Goal: Entertainment & Leisure: Consume media (video, audio)

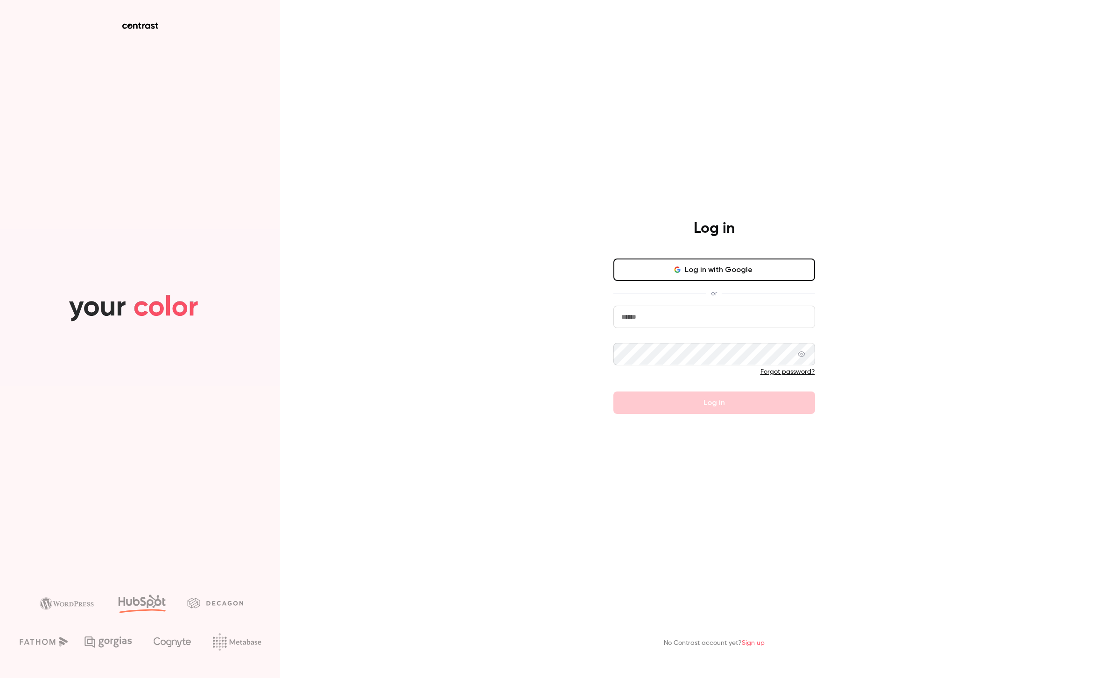
click at [158, 330] on video at bounding box center [140, 308] width 280 height 158
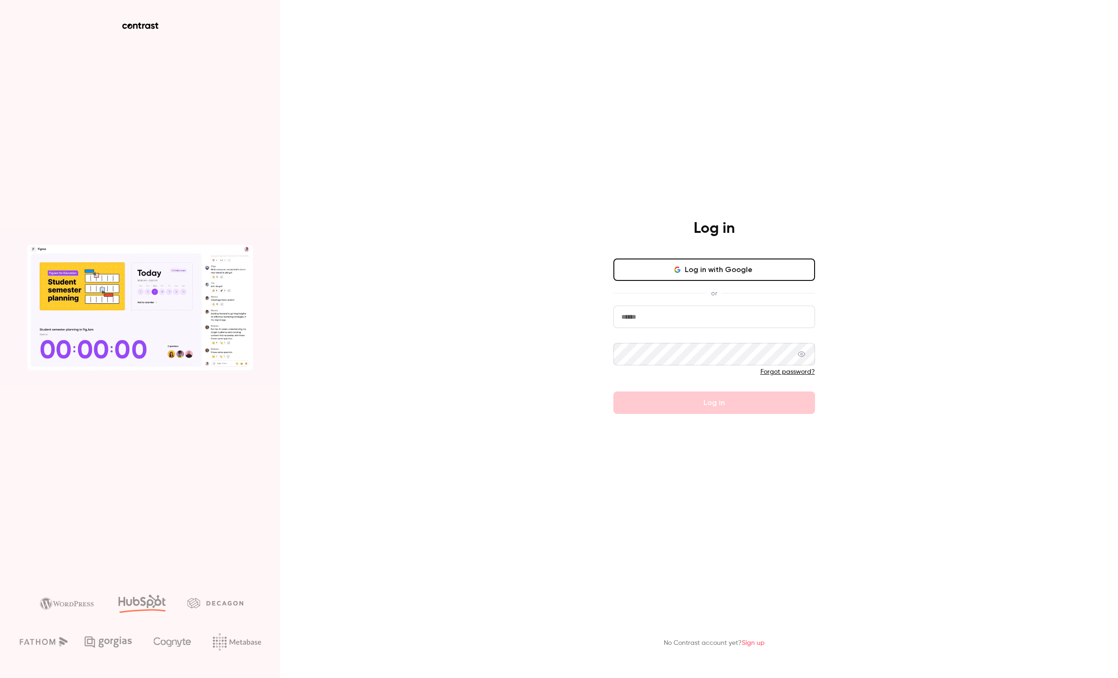
click at [739, 274] on button "Log in with Google" at bounding box center [715, 270] width 202 height 22
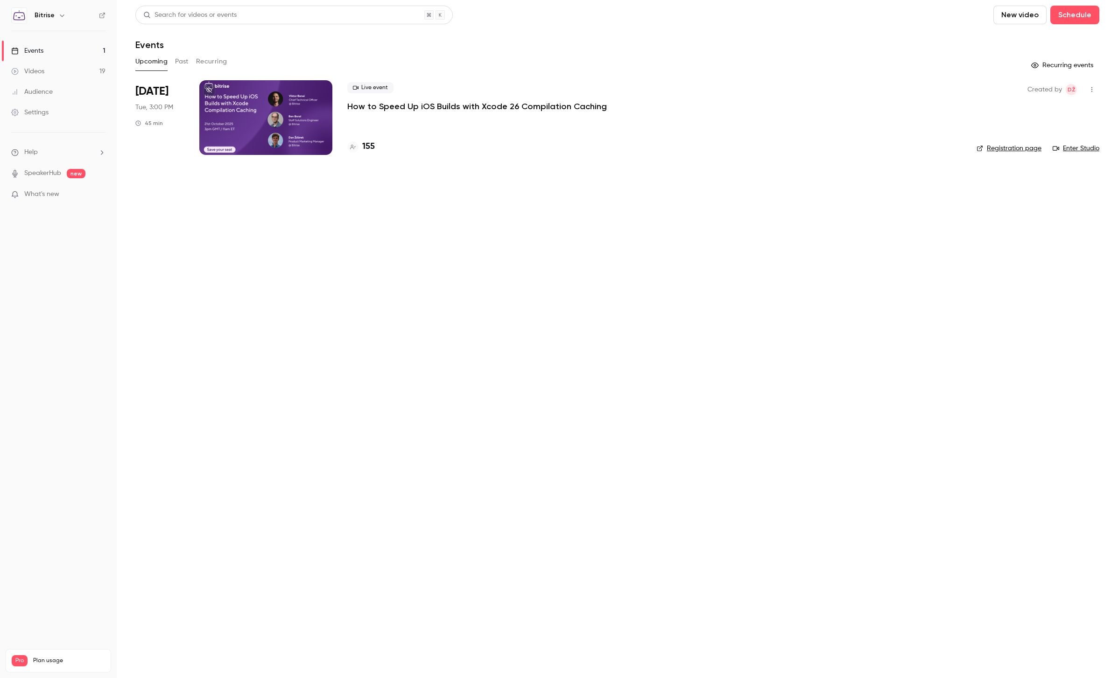
click at [56, 14] on button "button" at bounding box center [61, 15] width 11 height 11
click at [76, 273] on div at bounding box center [559, 339] width 1118 height 678
click at [38, 53] on div "Events" at bounding box center [27, 50] width 32 height 9
click at [226, 115] on div at bounding box center [265, 117] width 133 height 75
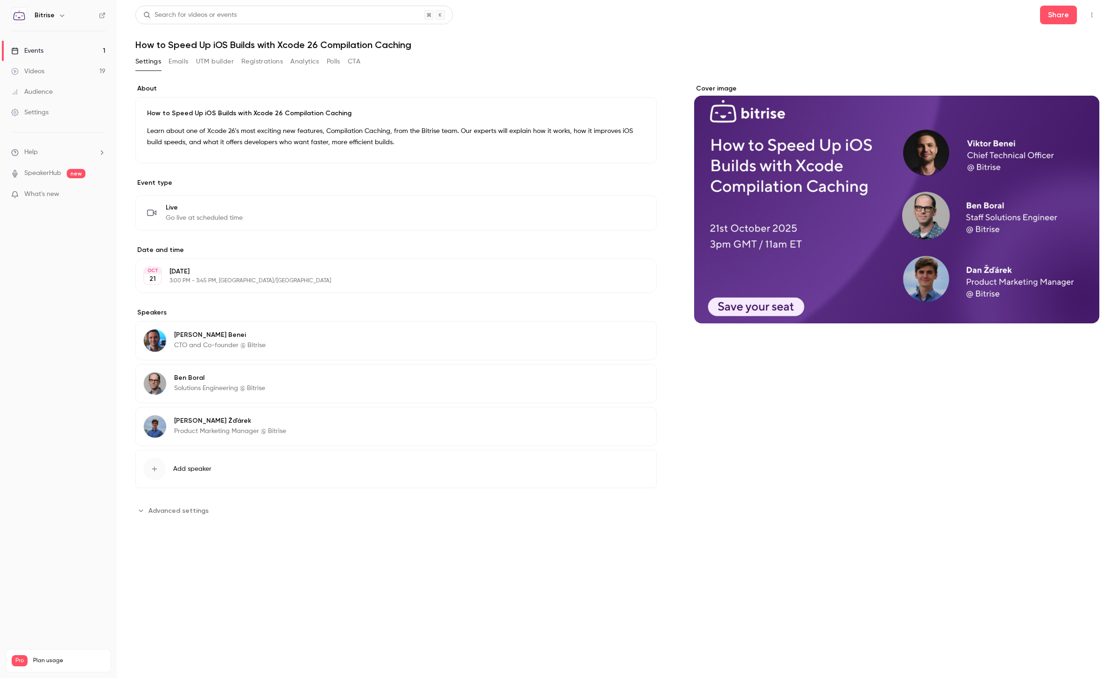
click at [45, 66] on link "Videos 19" at bounding box center [58, 71] width 117 height 21
